Goal: Task Accomplishment & Management: Manage account settings

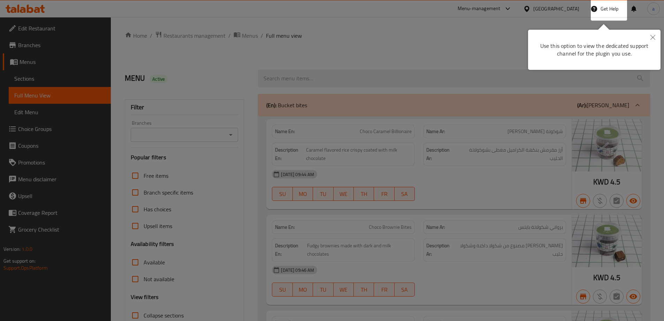
click at [651, 37] on icon "Close" at bounding box center [653, 37] width 5 height 5
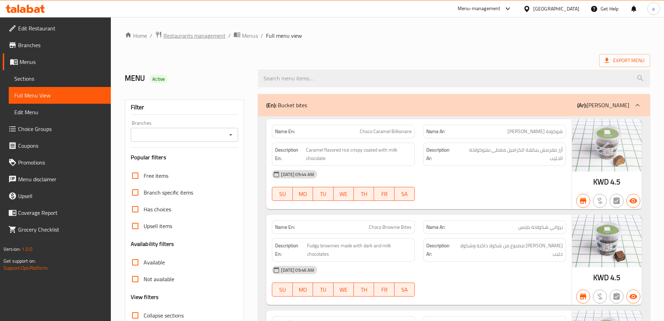
click at [179, 38] on span "Restaurants management" at bounding box center [195, 35] width 62 height 8
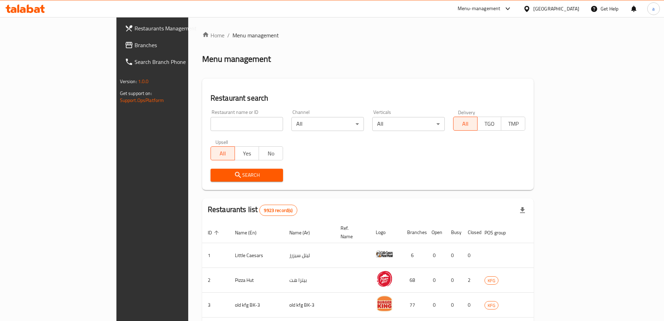
click at [572, 12] on div "[GEOGRAPHIC_DATA]" at bounding box center [557, 9] width 46 height 8
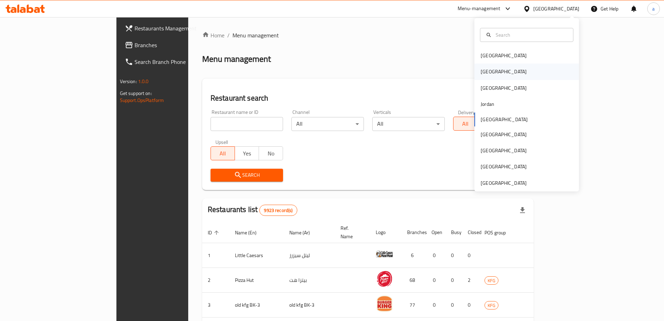
click at [513, 70] on div "[GEOGRAPHIC_DATA]" at bounding box center [527, 71] width 105 height 16
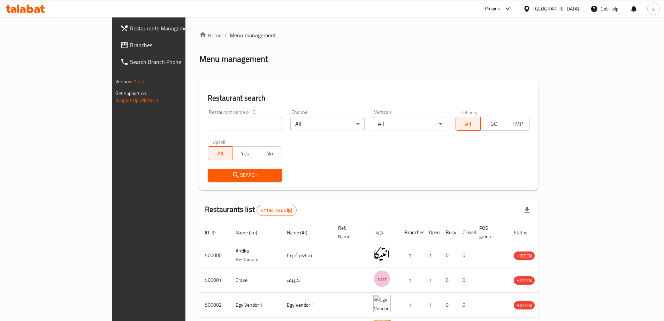
click at [115, 49] on link "Branches" at bounding box center [169, 45] width 108 height 17
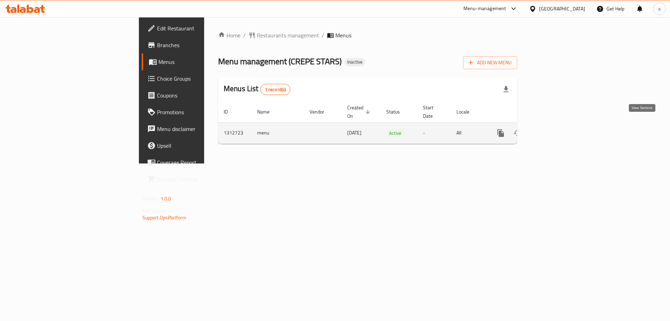
click at [559, 125] on link "enhanced table" at bounding box center [550, 133] width 17 height 17
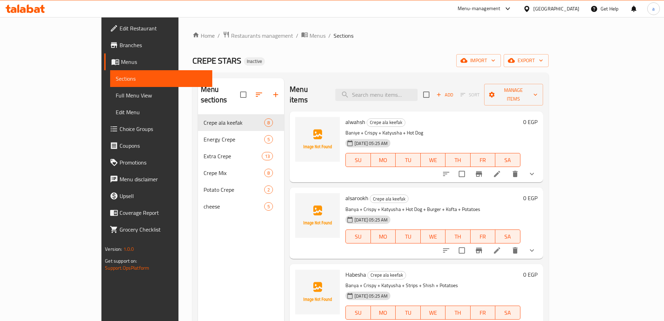
click at [507, 168] on li at bounding box center [498, 173] width 20 height 13
